Goal: Task Accomplishment & Management: Manage account settings

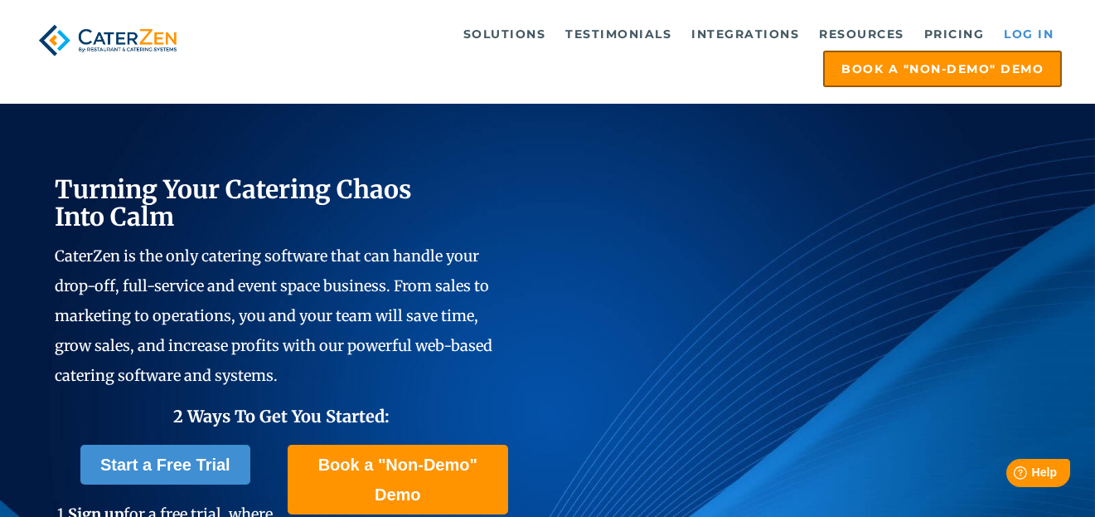
click at [1032, 35] on link "Log in" at bounding box center [1029, 33] width 66 height 33
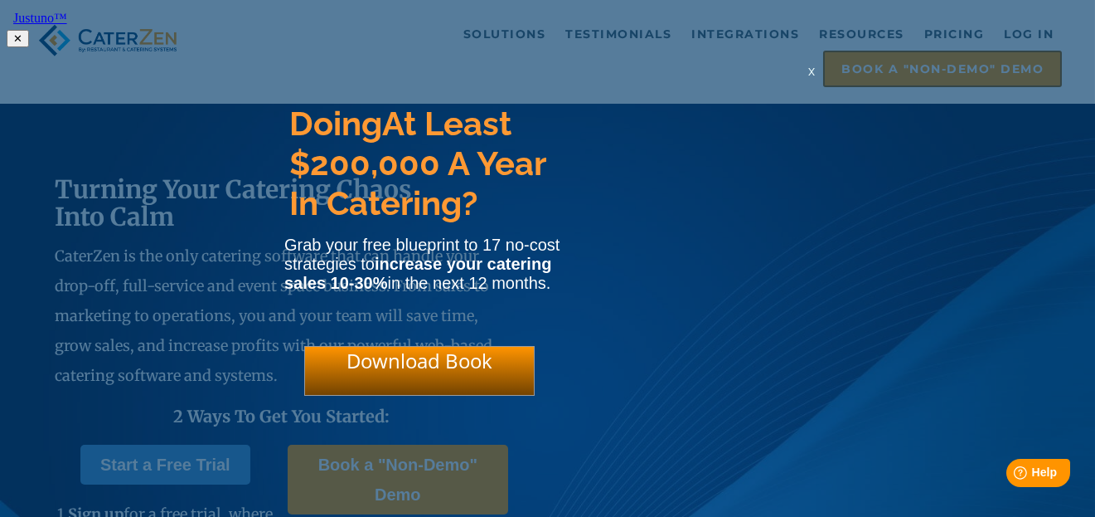
click at [814, 75] on span "x" at bounding box center [812, 71] width 7 height 16
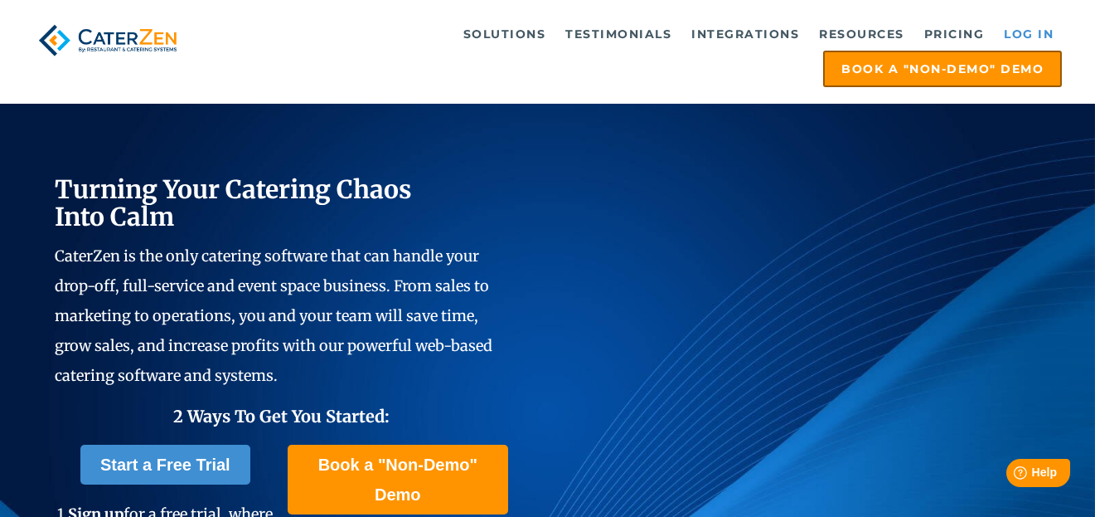
click at [1029, 31] on link "Log in" at bounding box center [1029, 33] width 66 height 33
